Goal: Task Accomplishment & Management: Manage account settings

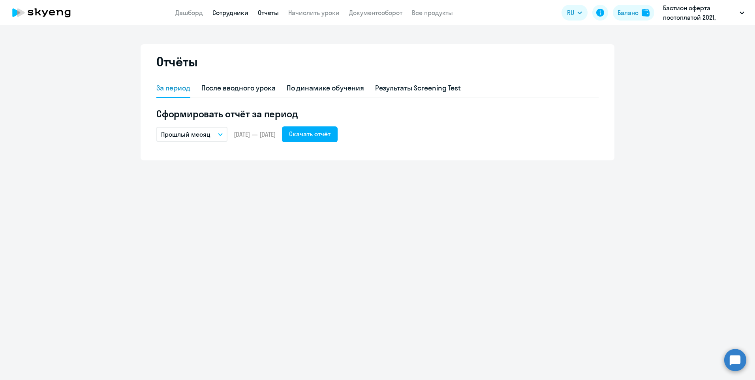
click at [239, 14] on link "Сотрудники" at bounding box center [230, 13] width 36 height 8
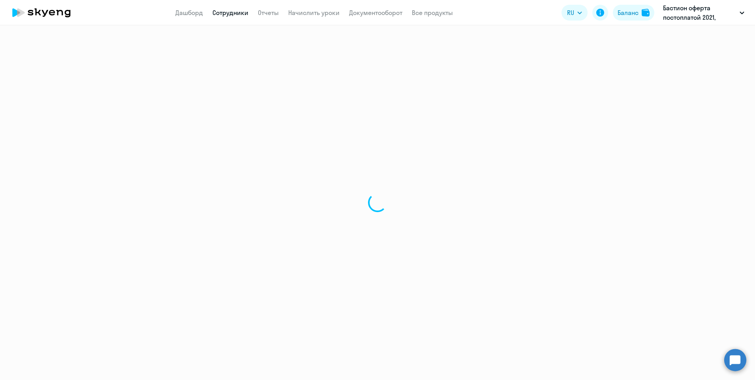
select select "30"
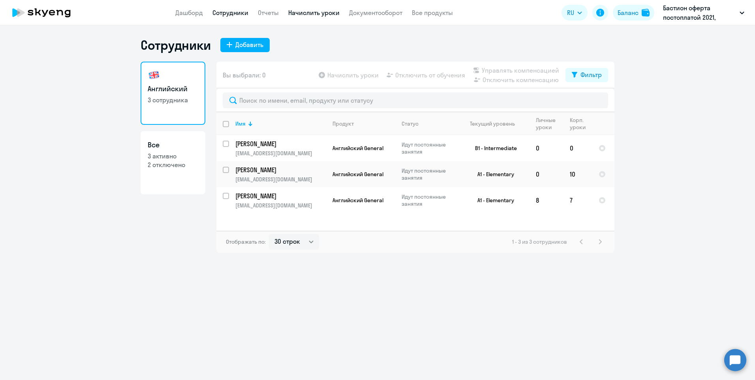
click at [310, 15] on link "Начислить уроки" at bounding box center [313, 13] width 51 height 8
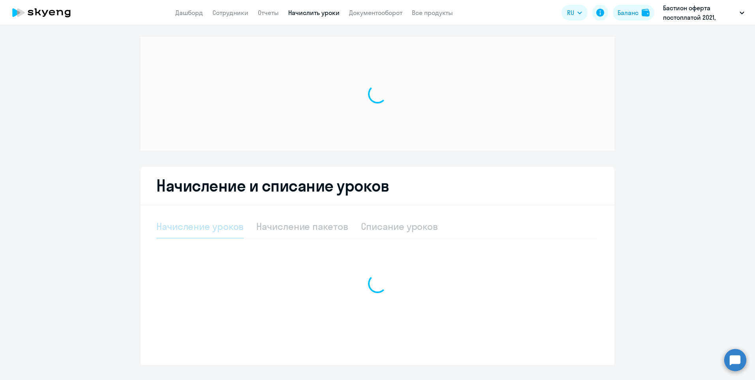
select select "10"
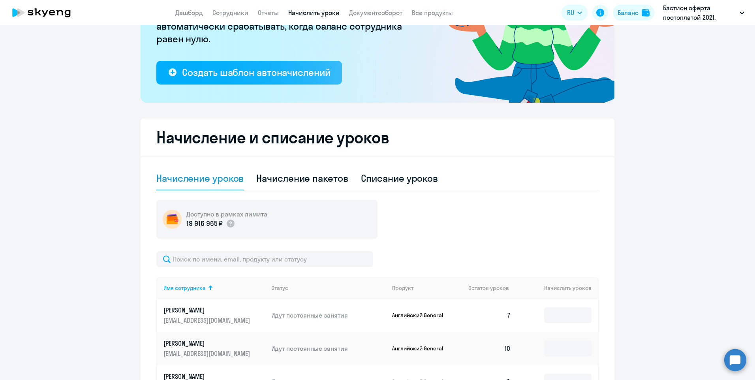
scroll to position [203, 0]
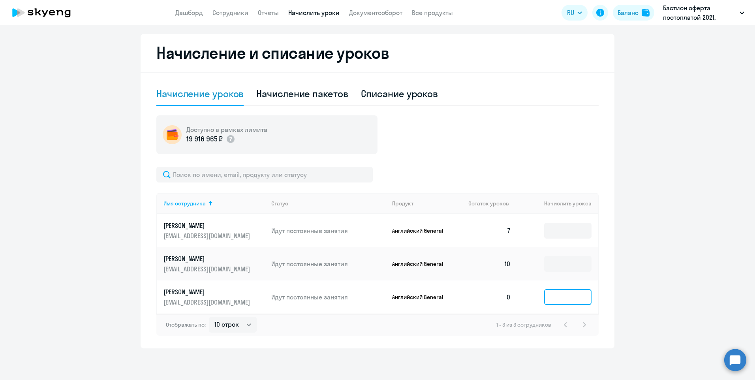
click at [558, 300] on input at bounding box center [567, 297] width 47 height 16
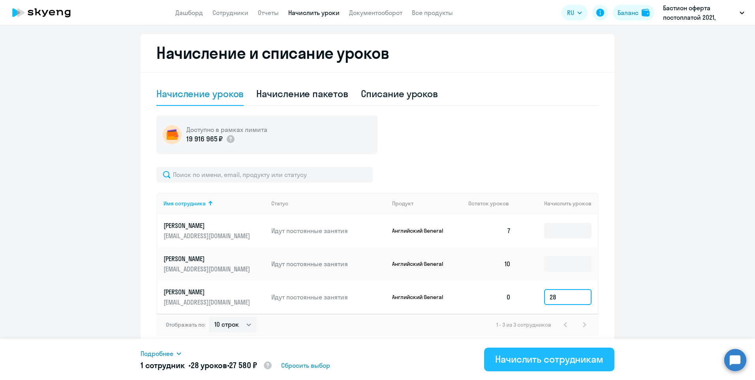
type input "28"
click at [589, 361] on div "Начислить сотрудникам" at bounding box center [549, 359] width 108 height 13
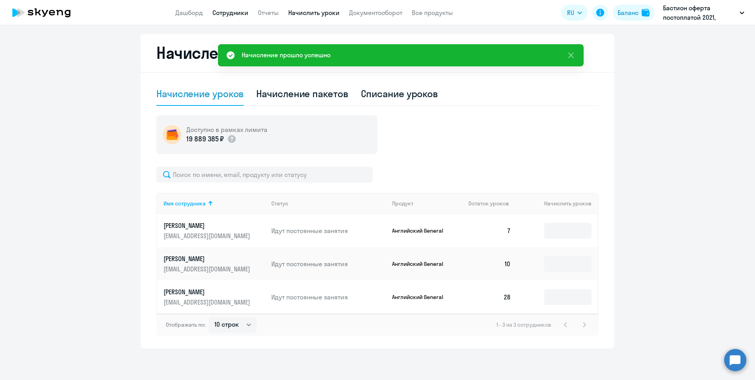
click at [231, 11] on link "Сотрудники" at bounding box center [230, 13] width 36 height 8
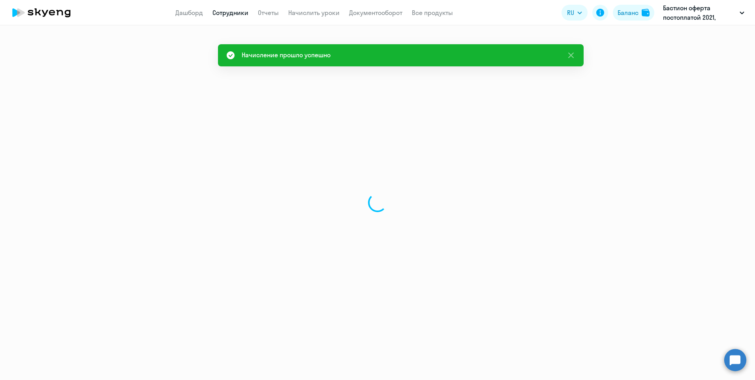
select select "30"
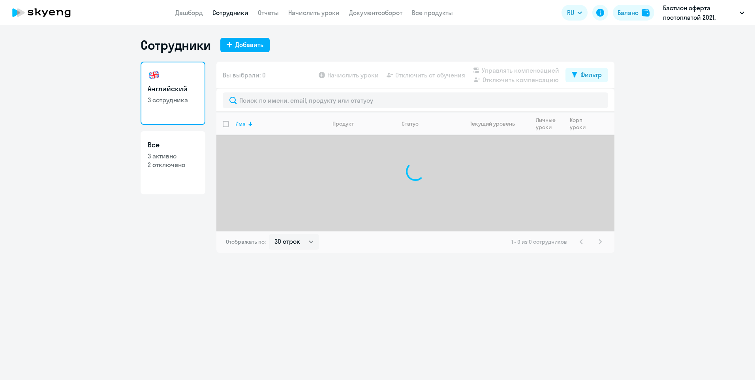
select select "30"
